Goal: Information Seeking & Learning: Get advice/opinions

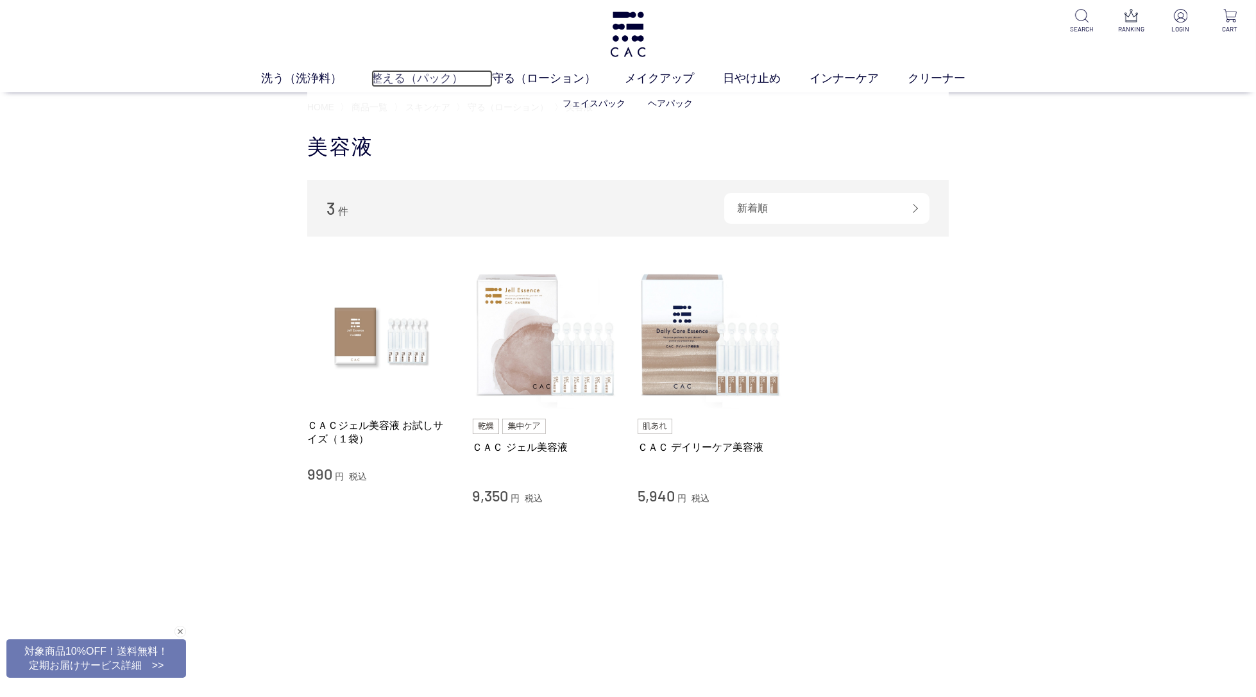
click at [419, 71] on link "整える（パック）" at bounding box center [431, 78] width 121 height 17
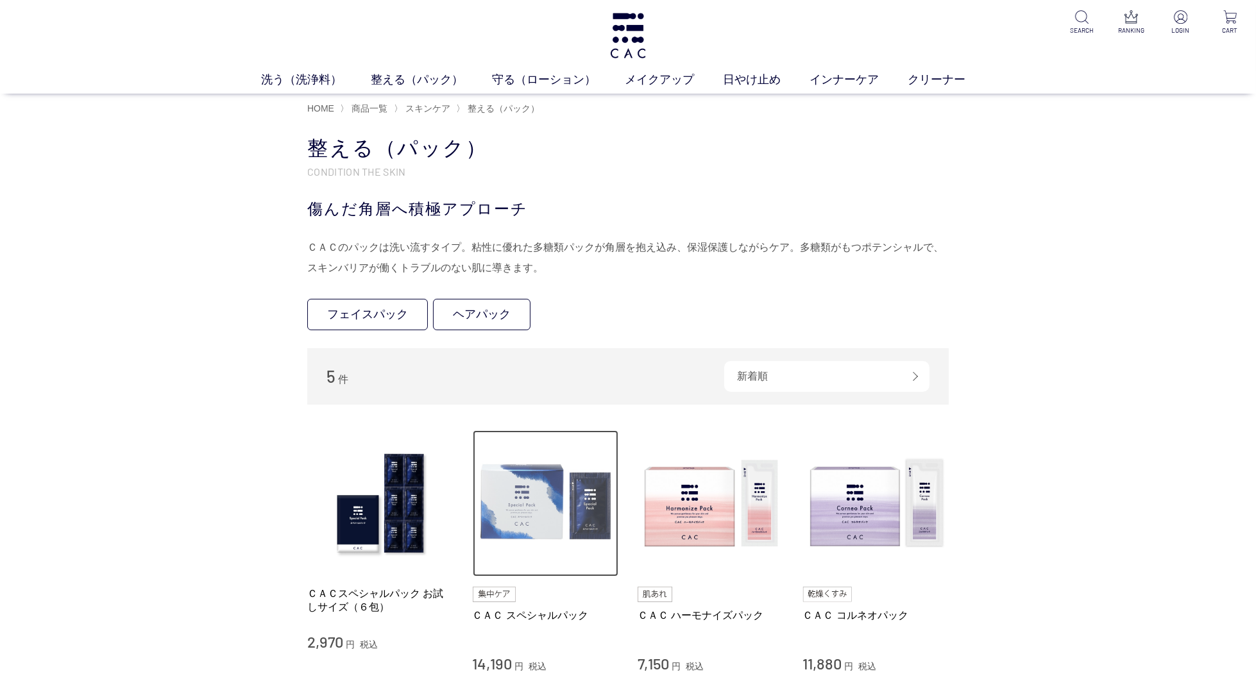
drag, startPoint x: 536, startPoint y: 480, endPoint x: 602, endPoint y: 484, distance: 66.8
click at [536, 480] on img at bounding box center [546, 503] width 146 height 146
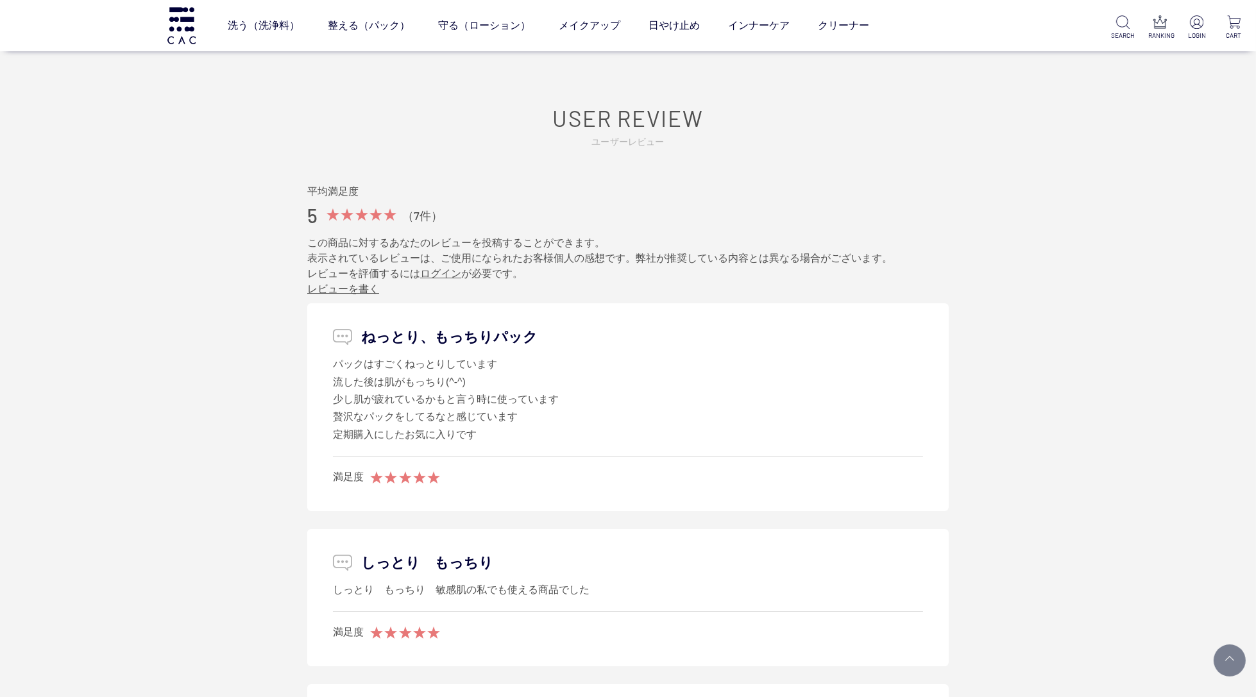
scroll to position [6307, 0]
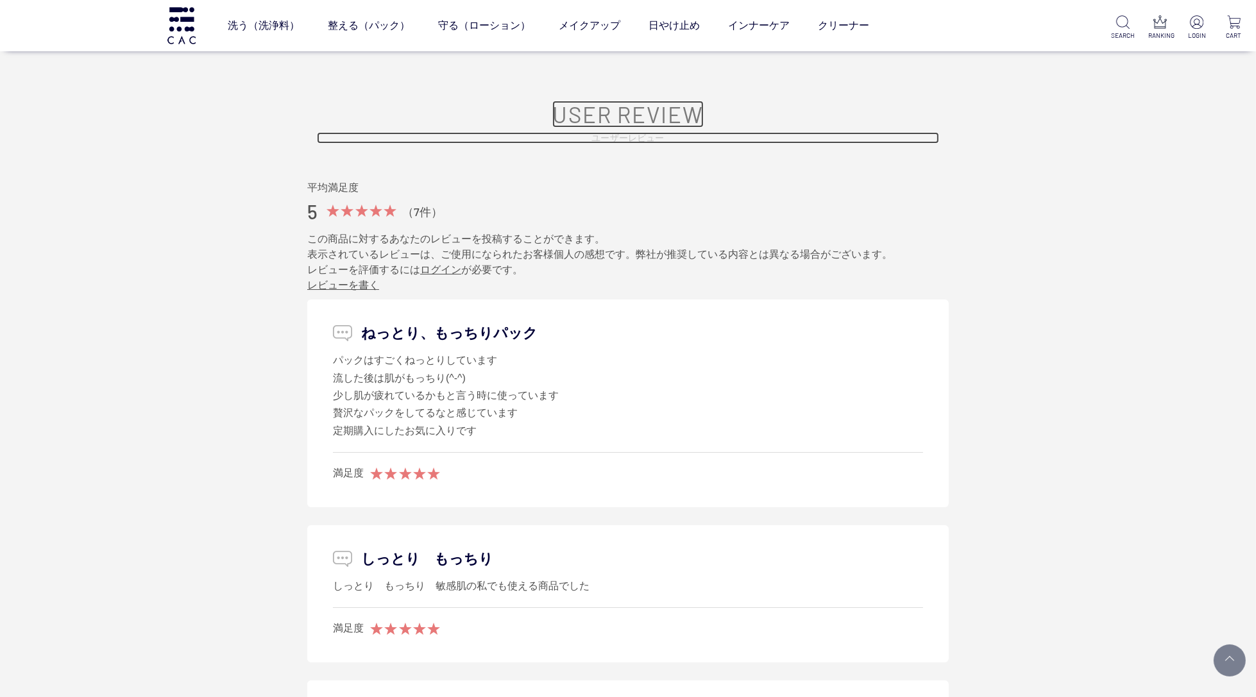
click at [662, 115] on link "USER REVIEW ユーザーレビュー" at bounding box center [628, 122] width 622 height 43
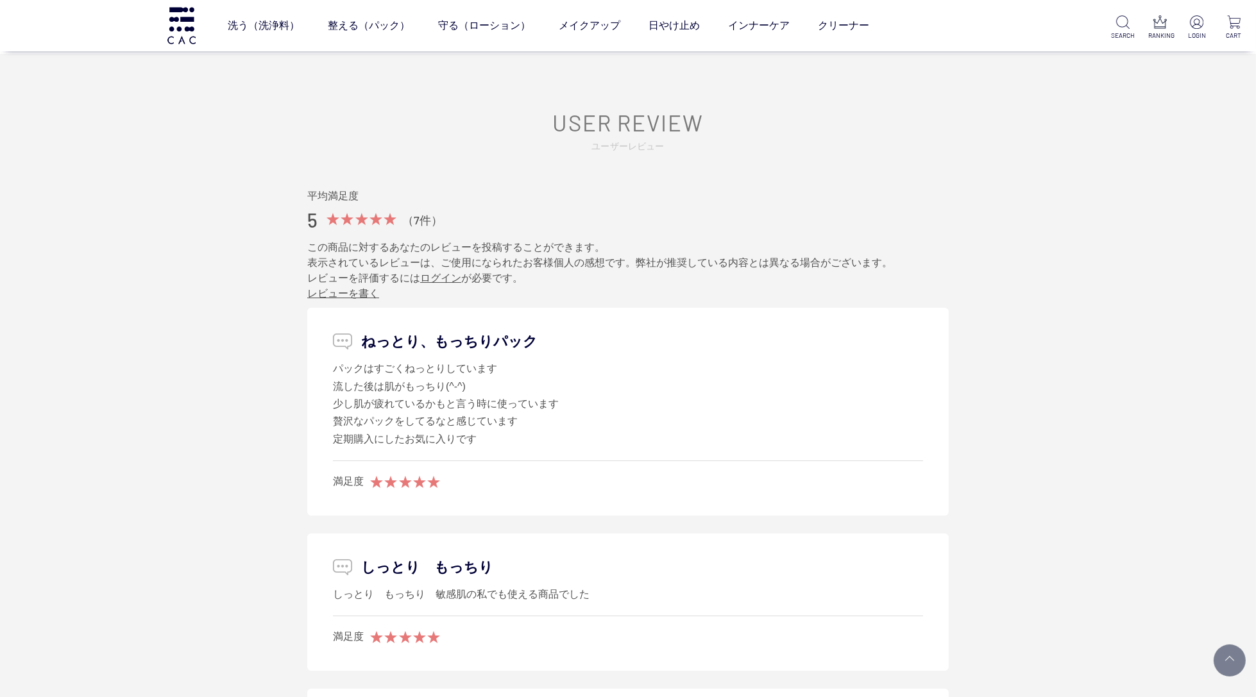
scroll to position [6300, 0]
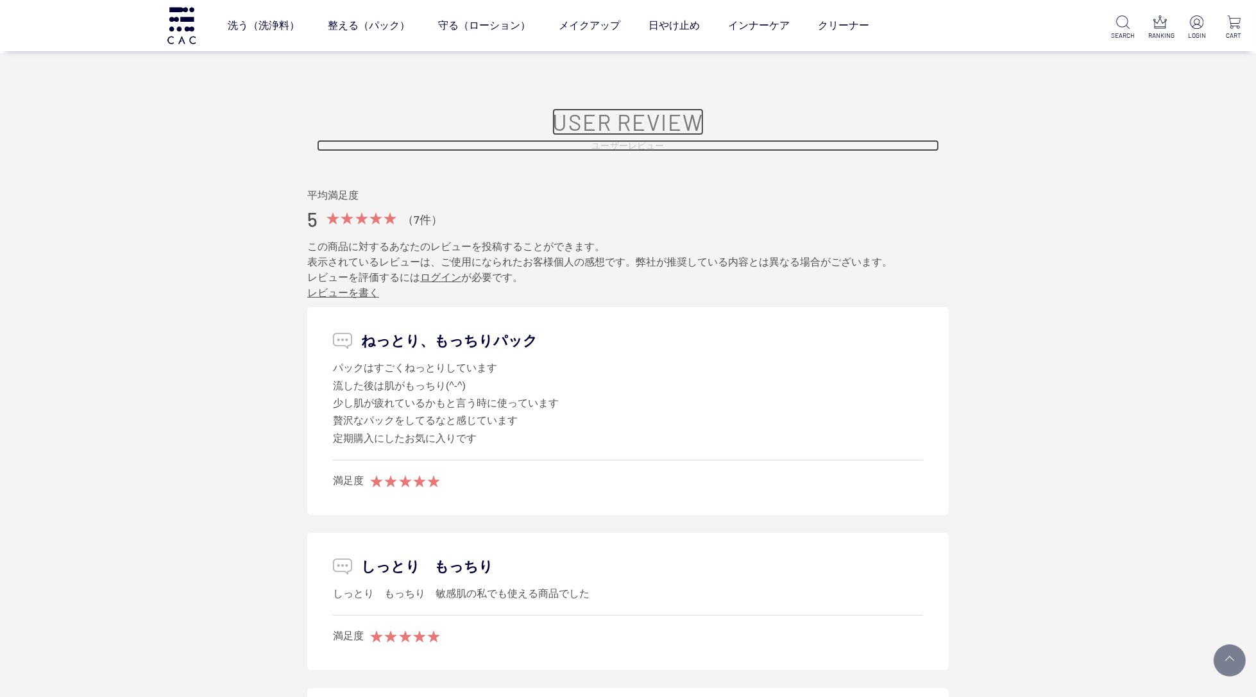
drag, startPoint x: 575, startPoint y: 130, endPoint x: 591, endPoint y: 133, distance: 16.4
click at [574, 130] on link "USER REVIEW ユーザーレビュー" at bounding box center [628, 129] width 622 height 43
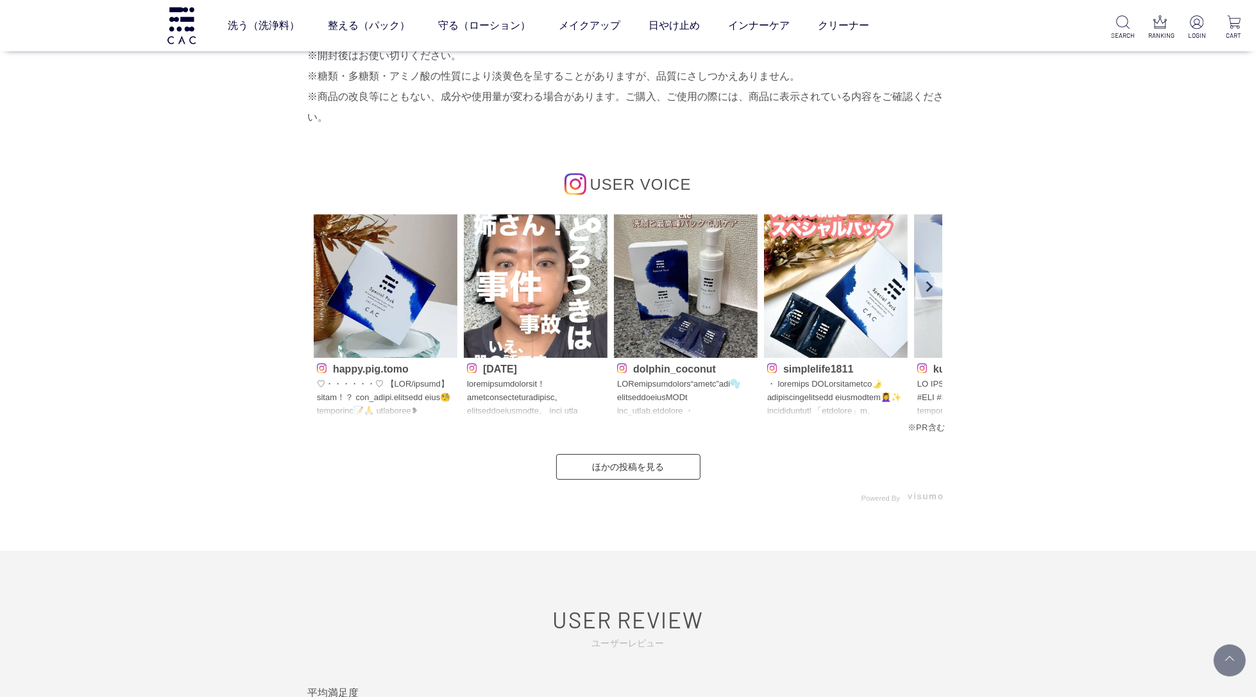
scroll to position [5807, 0]
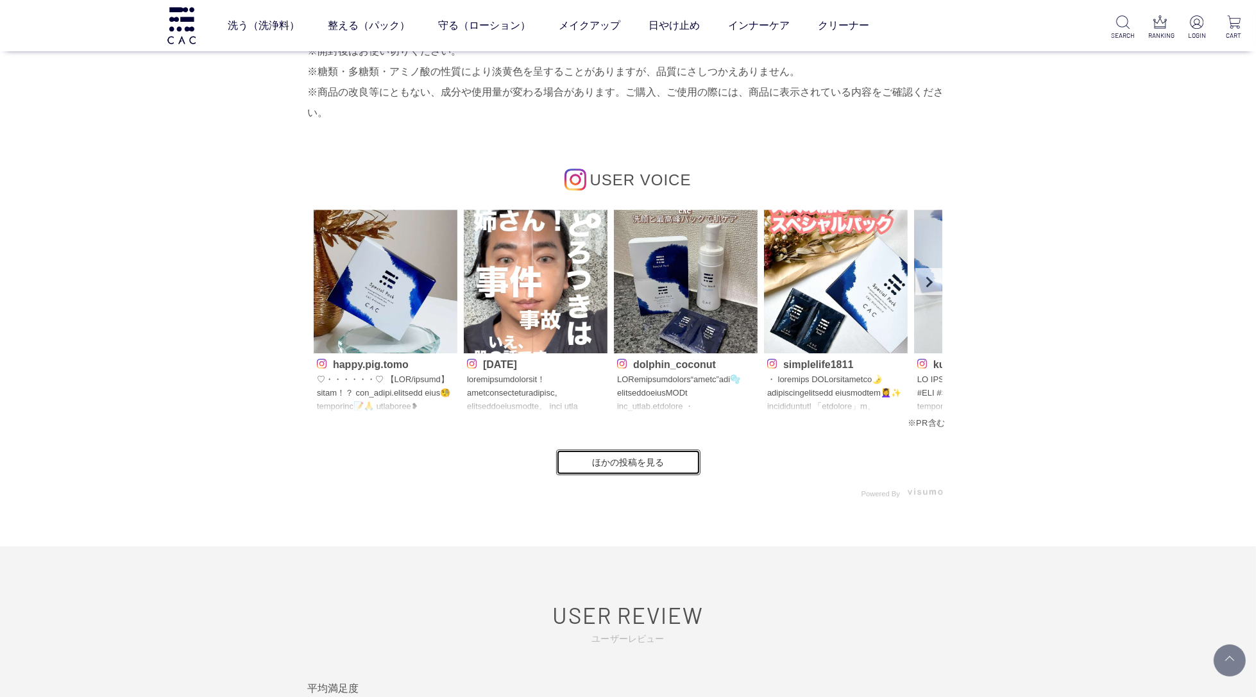
drag, startPoint x: 653, startPoint y: 459, endPoint x: 766, endPoint y: 466, distance: 113.7
click at [653, 459] on link "ほかの投稿を見る" at bounding box center [628, 463] width 144 height 26
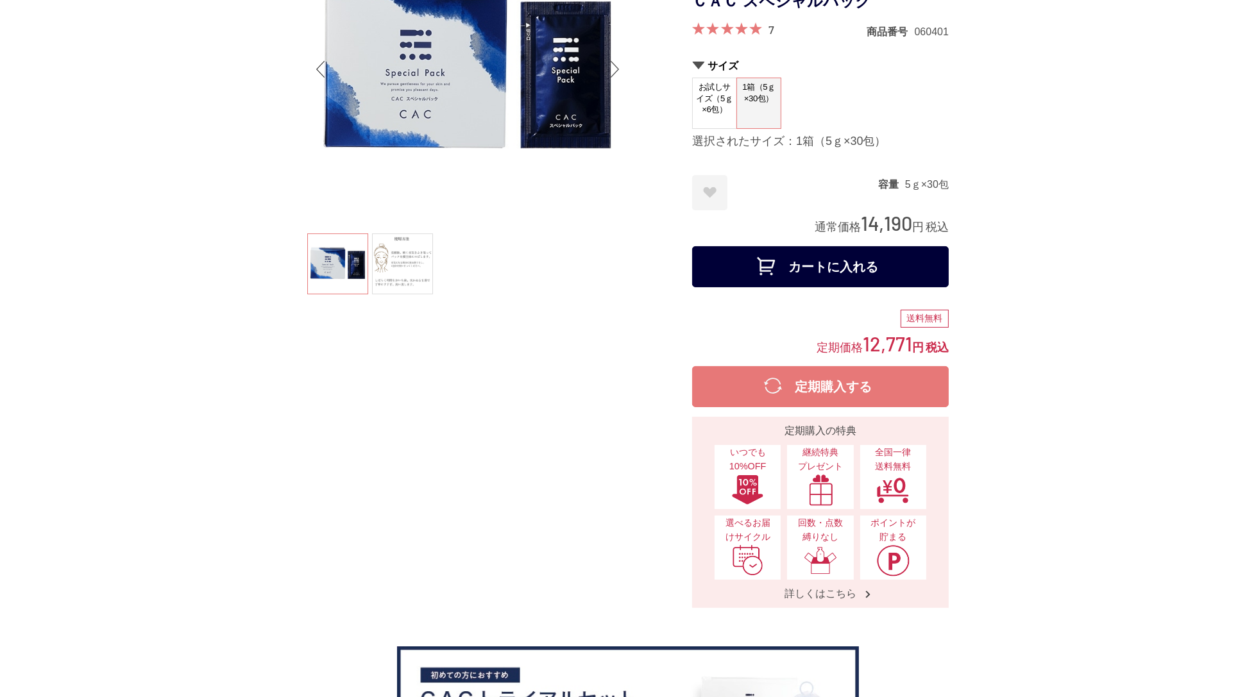
scroll to position [0, 0]
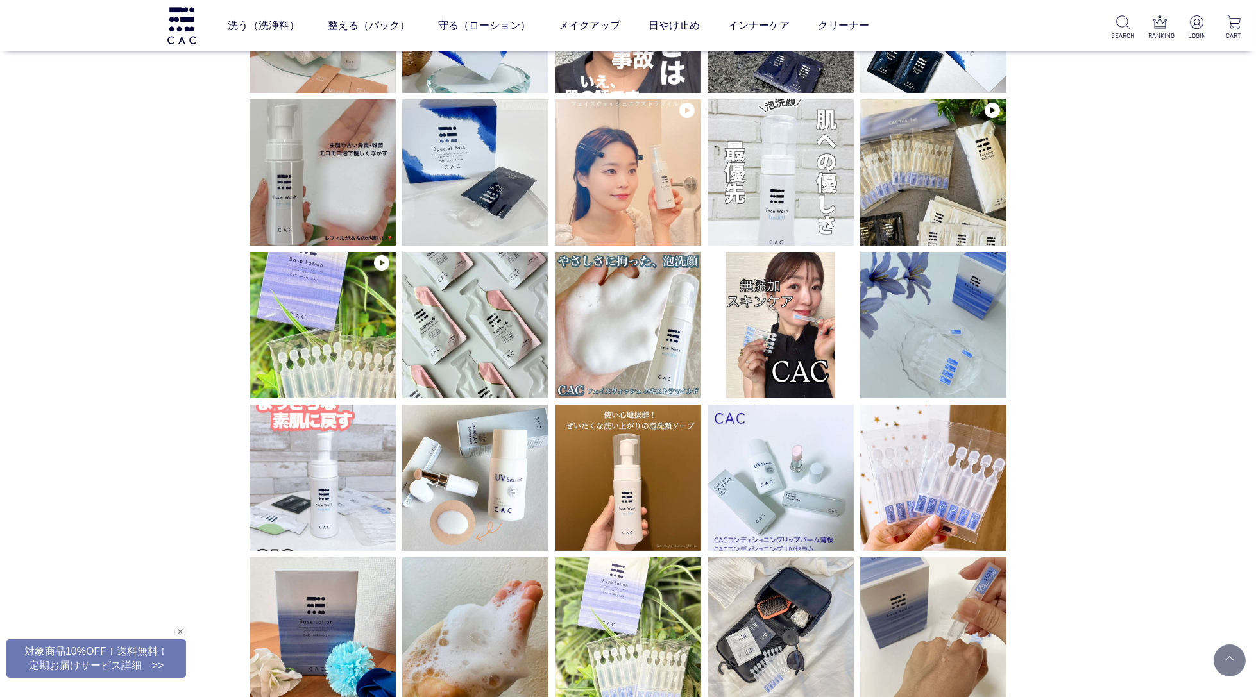
scroll to position [101, 0]
